Goal: Find specific page/section: Find specific page/section

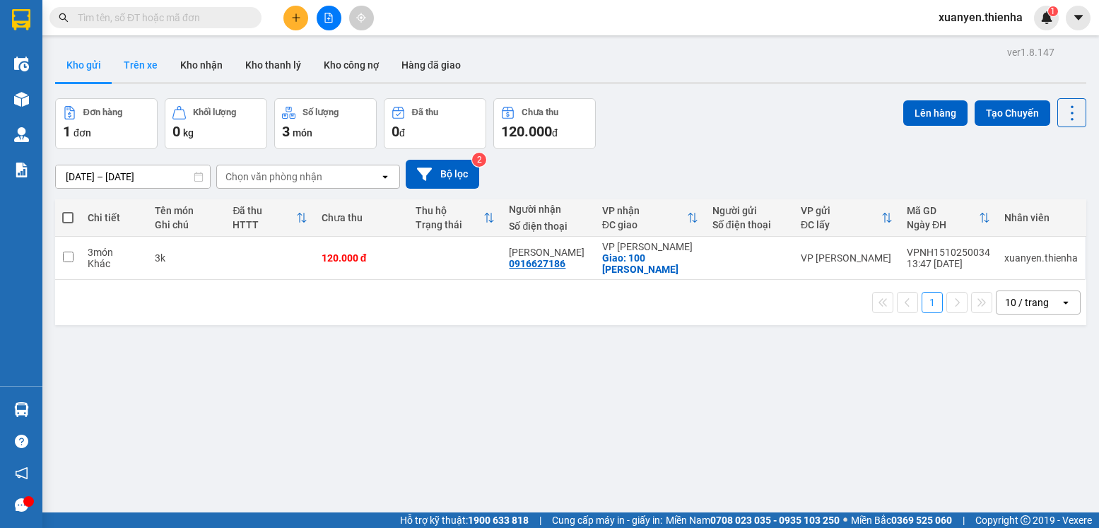
click at [142, 57] on button "Trên xe" at bounding box center [140, 65] width 57 height 34
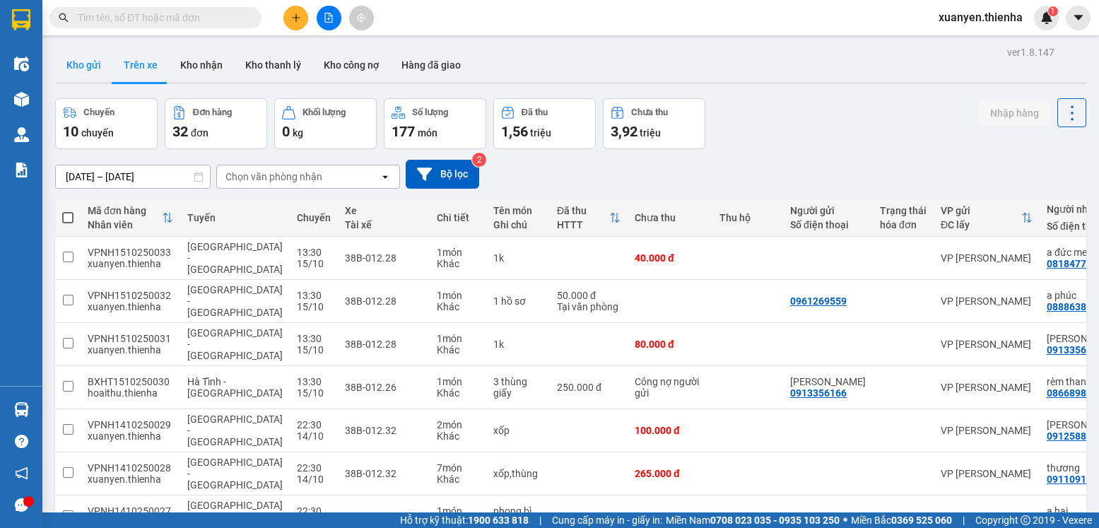
click at [80, 61] on button "Kho gửi" at bounding box center [83, 65] width 57 height 34
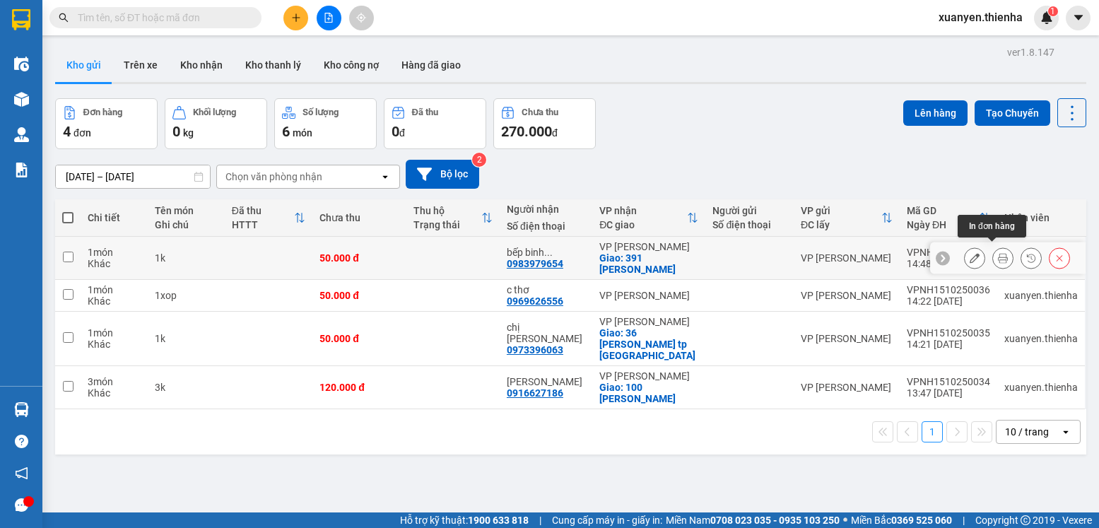
click at [998, 253] on icon at bounding box center [1003, 258] width 10 height 10
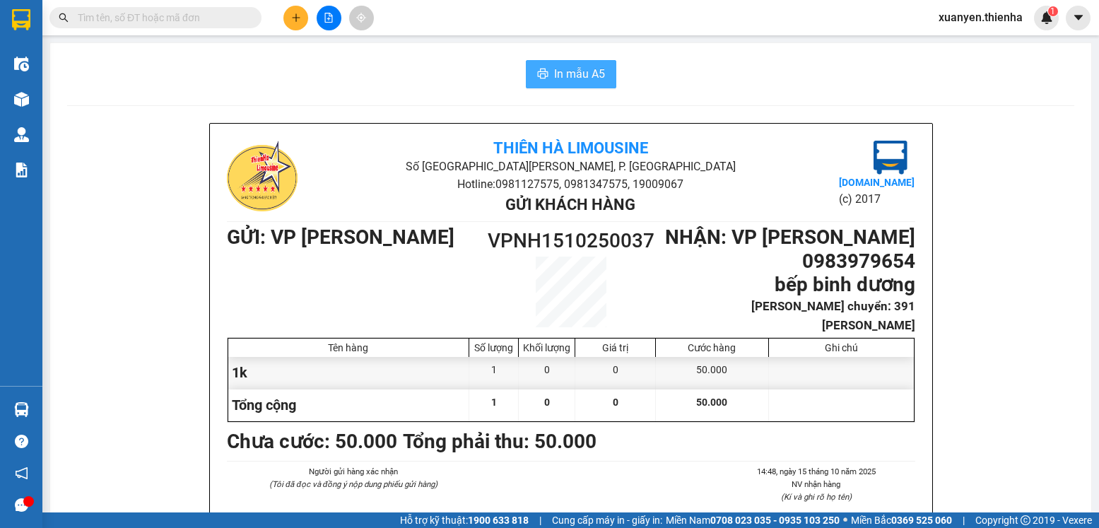
click at [584, 74] on span "In mẫu A5" at bounding box center [579, 74] width 51 height 18
